Goal: Find specific page/section: Find specific page/section

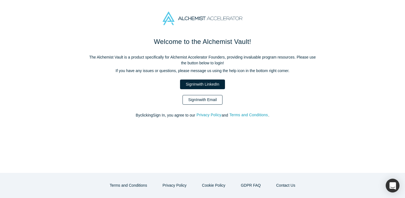
click at [207, 100] on link "Sign In with Email" at bounding box center [202, 100] width 40 height 10
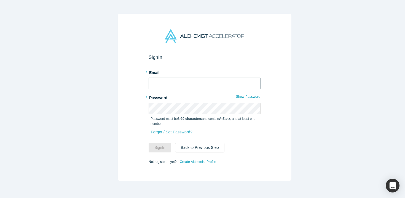
type input "[EMAIL_ADDRESS][DOMAIN_NAME]"
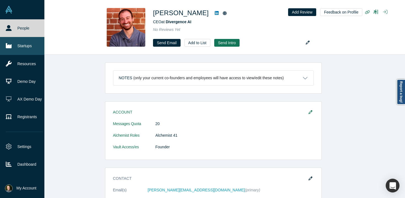
click at [12, 46] on link "Startups" at bounding box center [24, 46] width 49 height 18
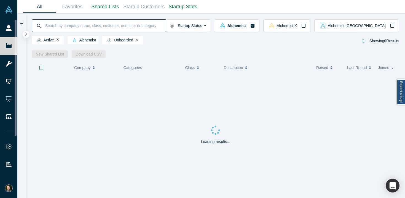
click at [80, 26] on input at bounding box center [105, 25] width 121 height 13
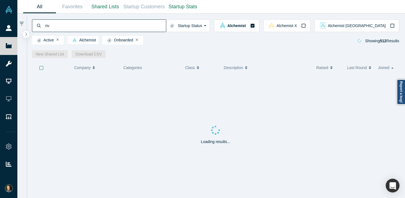
type input "riv"
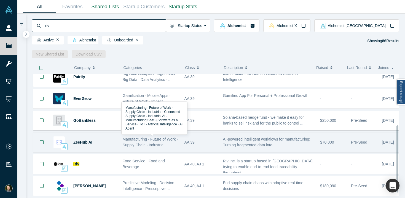
scroll to position [95, 0]
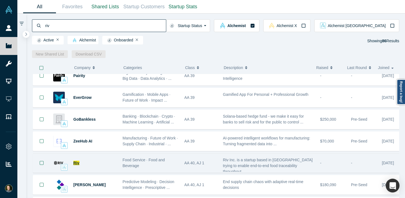
click at [77, 162] on span "Riv" at bounding box center [76, 162] width 6 height 4
